Goal: Find specific page/section: Find specific page/section

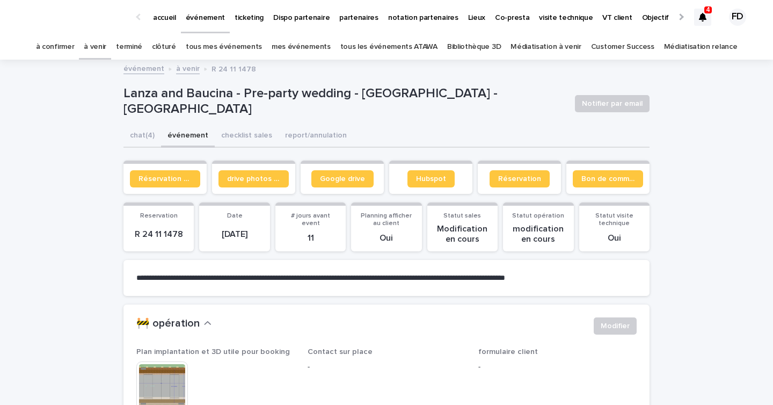
click at [703, 15] on icon at bounding box center [703, 17] width 8 height 9
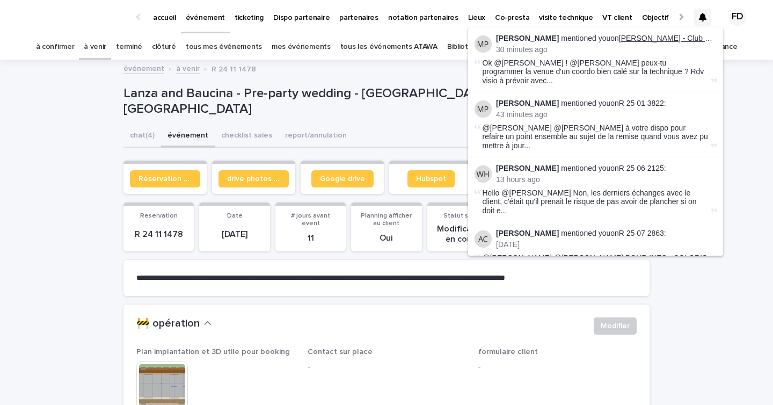
click at [685, 38] on link "[PERSON_NAME] - Club Med Opio en [GEOGRAPHIC_DATA]" at bounding box center [723, 38] width 209 height 9
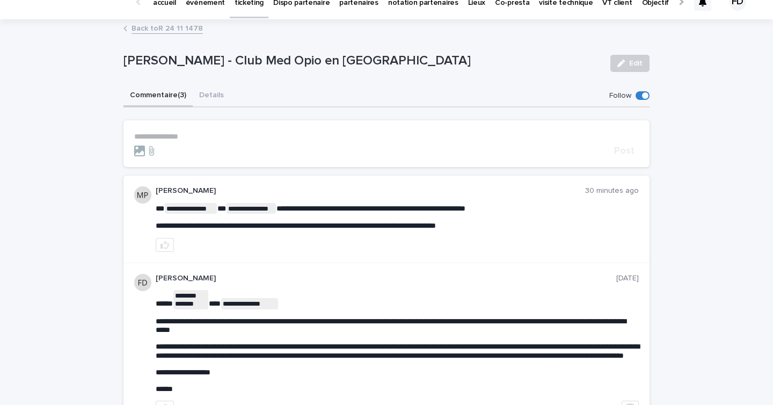
scroll to position [1, 0]
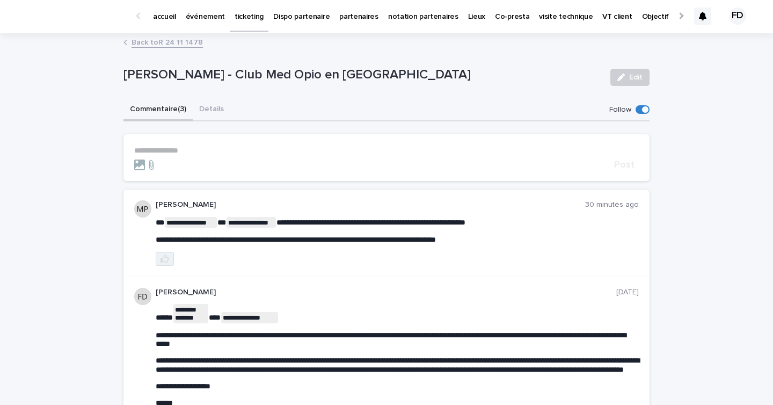
click at [164, 256] on icon "button" at bounding box center [164, 259] width 9 height 8
click at [699, 17] on icon at bounding box center [703, 16] width 8 height 9
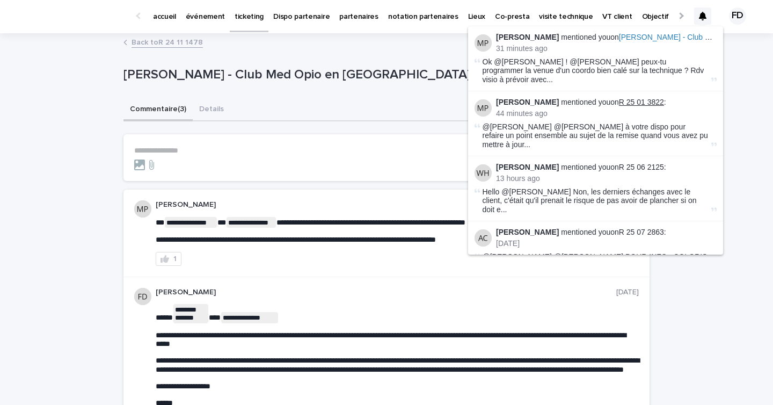
click at [646, 98] on link "R 25 01 3822" at bounding box center [641, 102] width 45 height 9
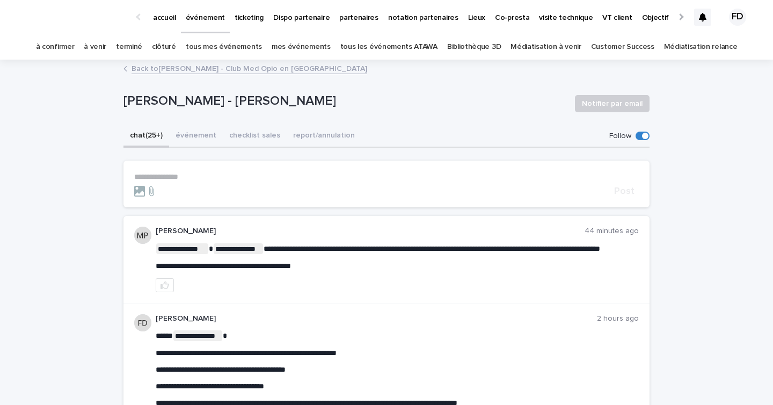
click at [703, 14] on icon at bounding box center [703, 17] width 8 height 9
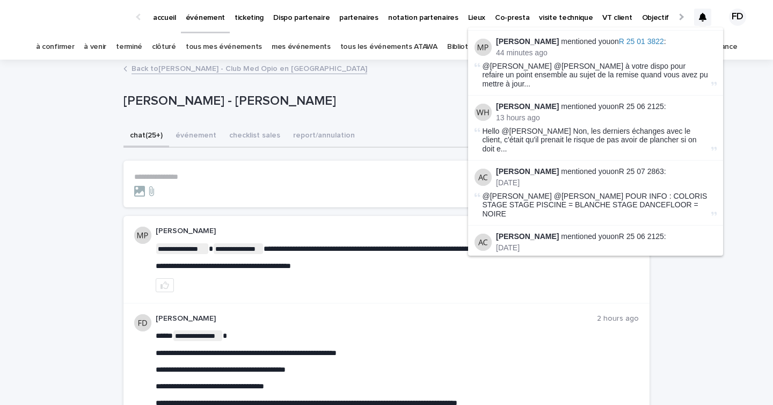
scroll to position [62, 0]
click at [75, 46] on link "à confirmer" at bounding box center [55, 46] width 39 height 25
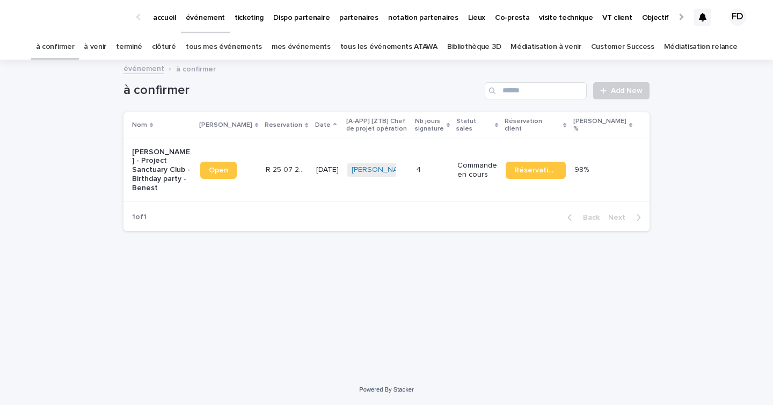
click at [73, 50] on link "à confirmer" at bounding box center [55, 46] width 39 height 25
click at [707, 19] on div at bounding box center [702, 17] width 17 height 17
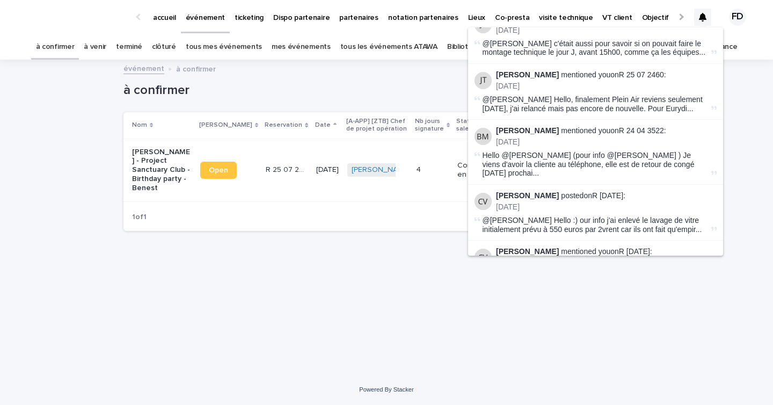
scroll to position [344, 0]
click at [629, 246] on link "R [DATE]" at bounding box center [634, 250] width 31 height 9
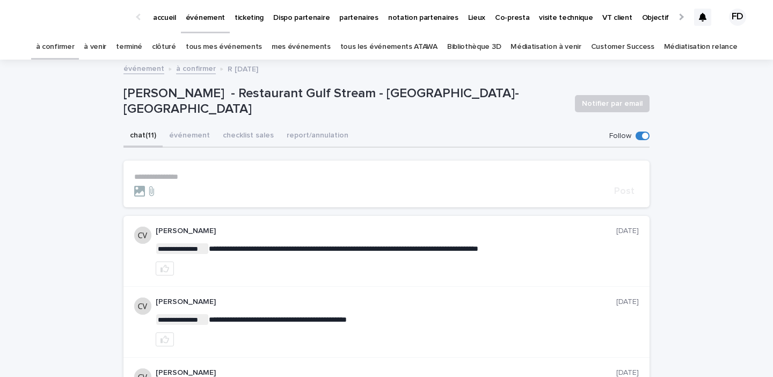
click at [702, 22] on div at bounding box center [702, 17] width 17 height 17
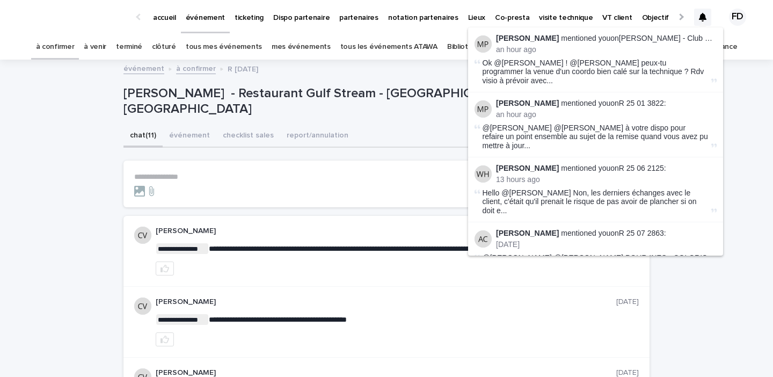
click at [348, 25] on link "partenaires" at bounding box center [358, 16] width 49 height 33
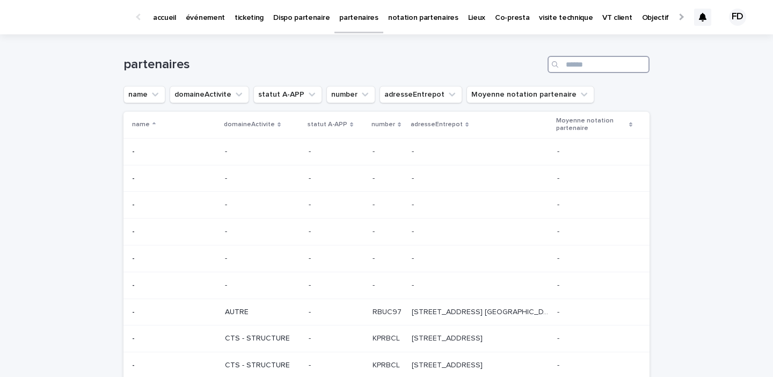
click at [565, 64] on input "Search" at bounding box center [598, 64] width 102 height 17
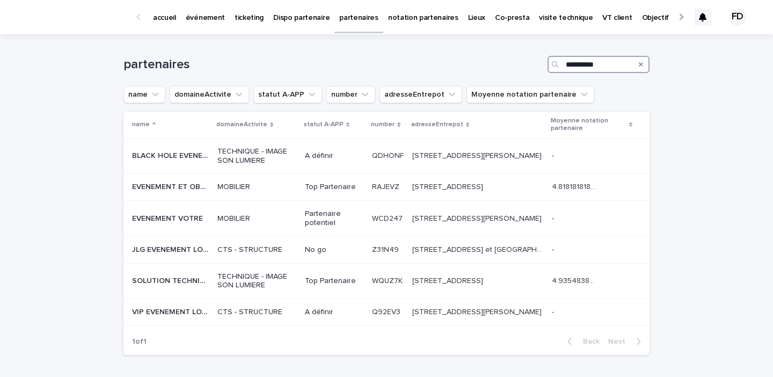
type input "*********"
click at [218, 187] on p "MOBILIER" at bounding box center [256, 186] width 79 height 9
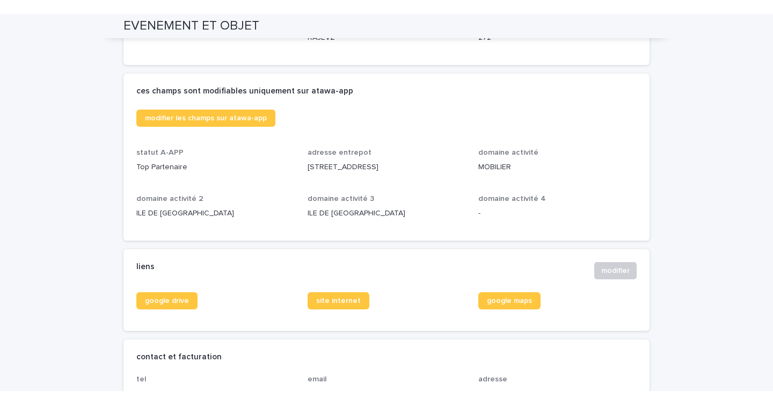
scroll to position [231, 0]
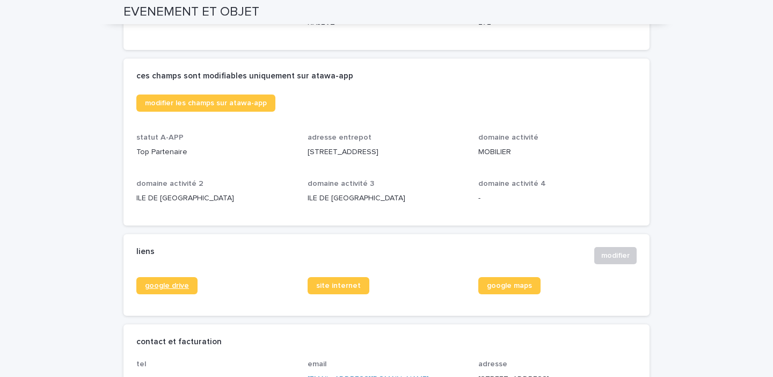
click at [149, 291] on link "google drive" at bounding box center [166, 285] width 61 height 17
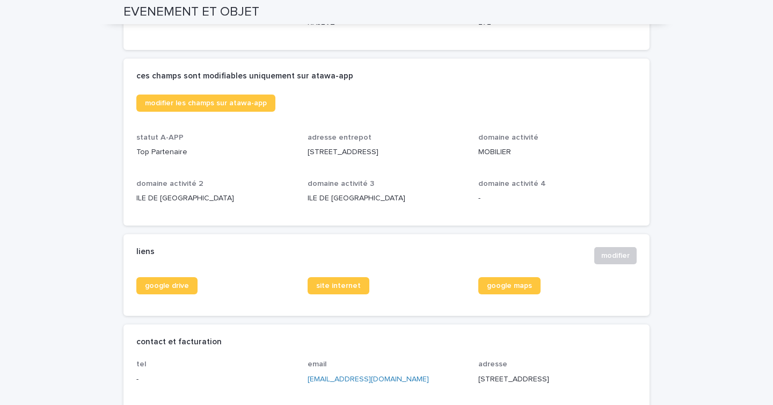
scroll to position [0, 0]
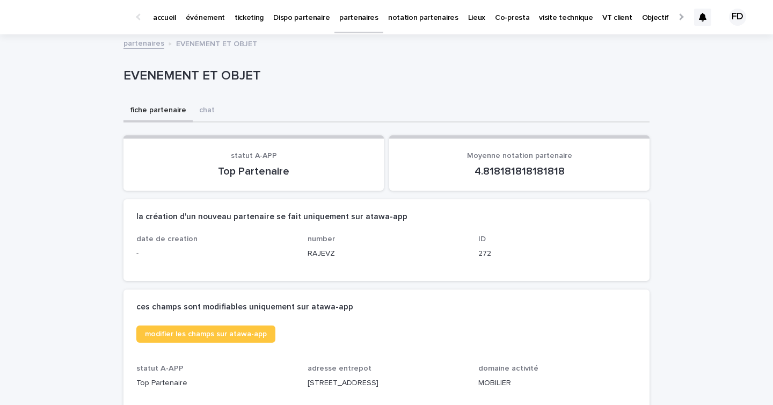
click at [202, 8] on p "événement" at bounding box center [205, 11] width 39 height 23
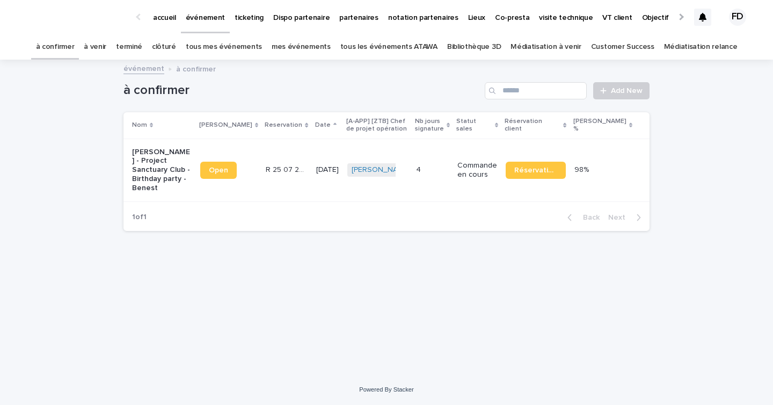
click at [106, 47] on link "à venir" at bounding box center [95, 46] width 23 height 25
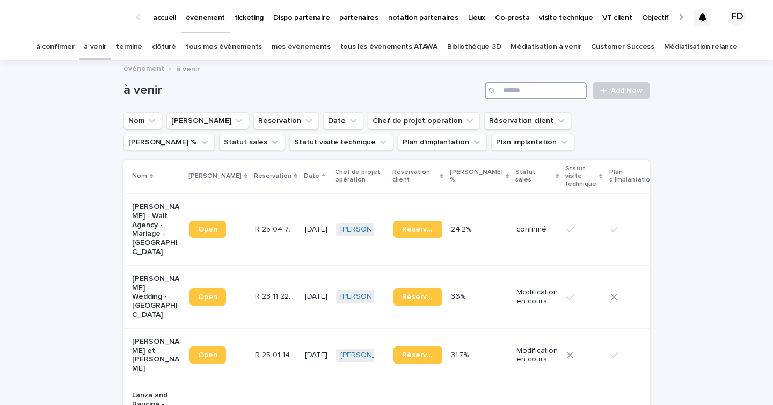
click at [533, 86] on input "Search" at bounding box center [535, 90] width 102 height 17
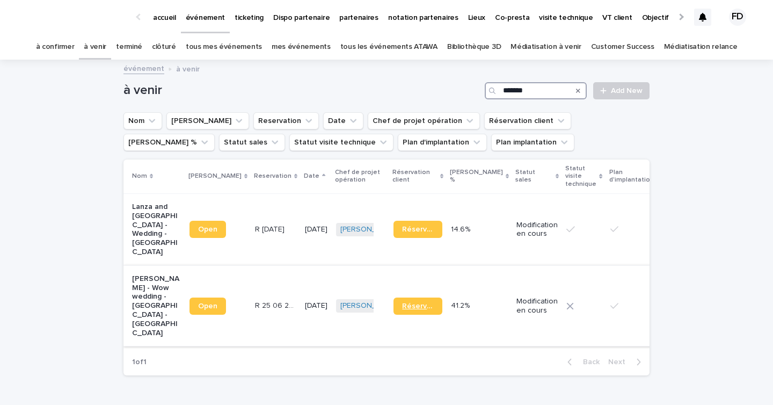
type input "*******"
click at [402, 306] on span "Réservation" at bounding box center [418, 306] width 32 height 8
click at [516, 305] on p "Modification en cours" at bounding box center [536, 306] width 41 height 18
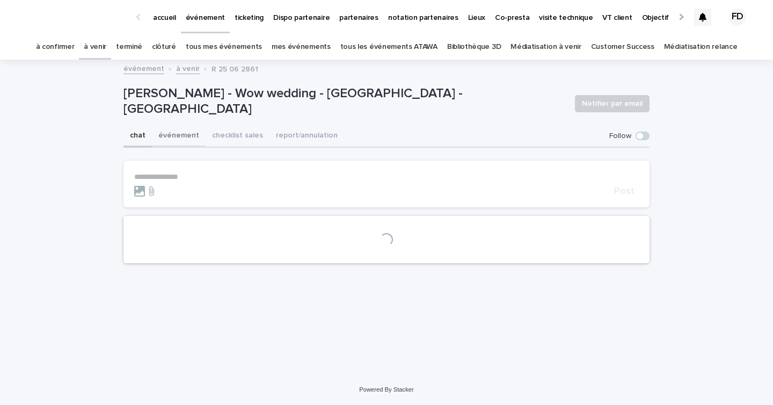
drag, startPoint x: 171, startPoint y: 140, endPoint x: 202, endPoint y: 142, distance: 31.7
click at [171, 140] on button "événement" at bounding box center [179, 136] width 54 height 23
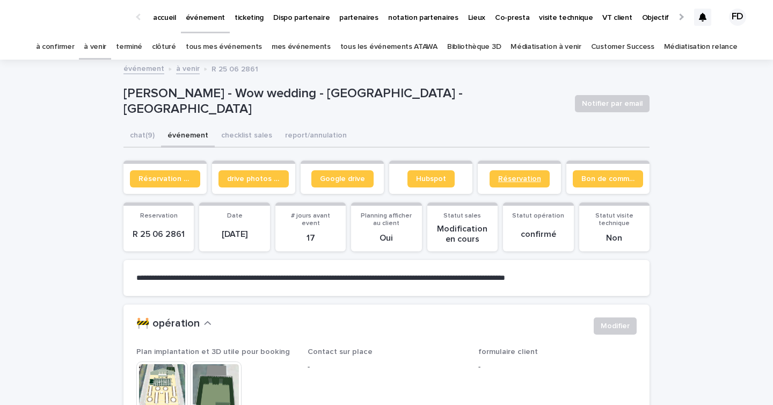
click at [514, 183] on link "Réservation" at bounding box center [519, 178] width 60 height 17
